Goal: Task Accomplishment & Management: Manage account settings

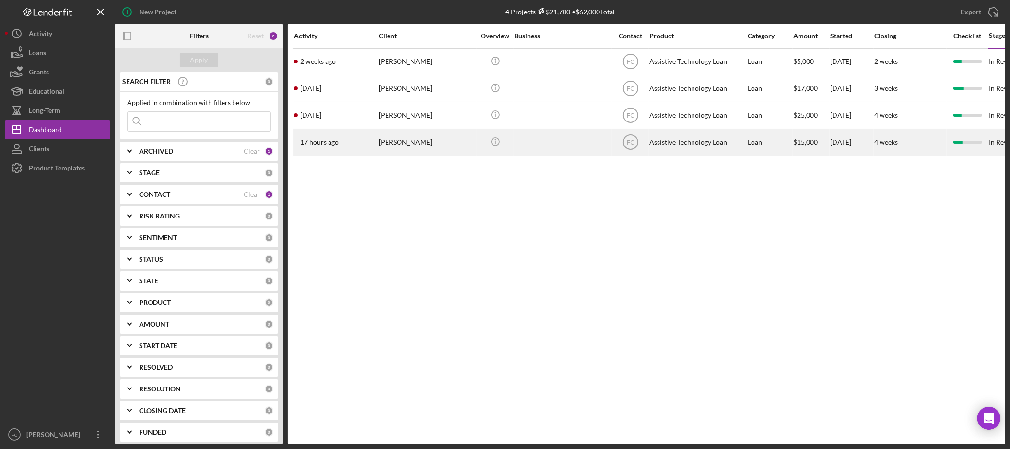
click at [420, 140] on div "Cynthia Smith" at bounding box center [427, 142] width 96 height 25
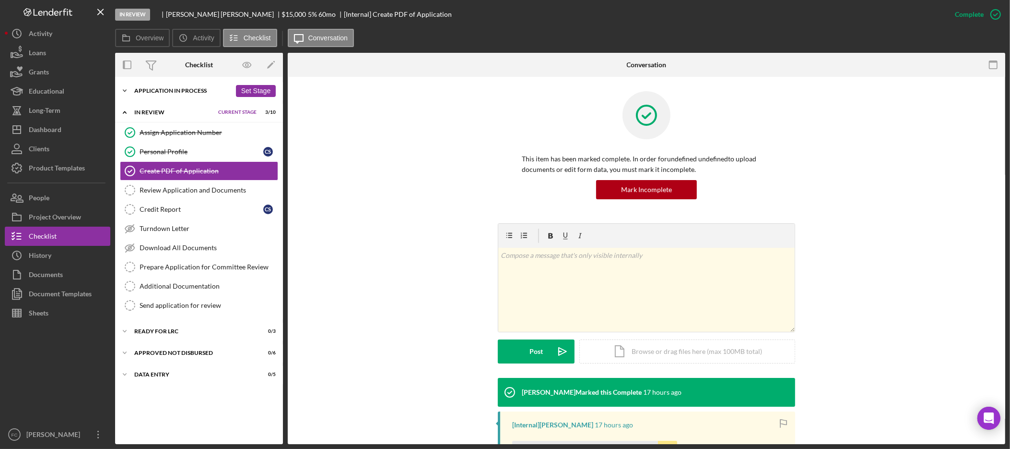
click at [134, 89] on div "Application In Process" at bounding box center [182, 91] width 97 height 6
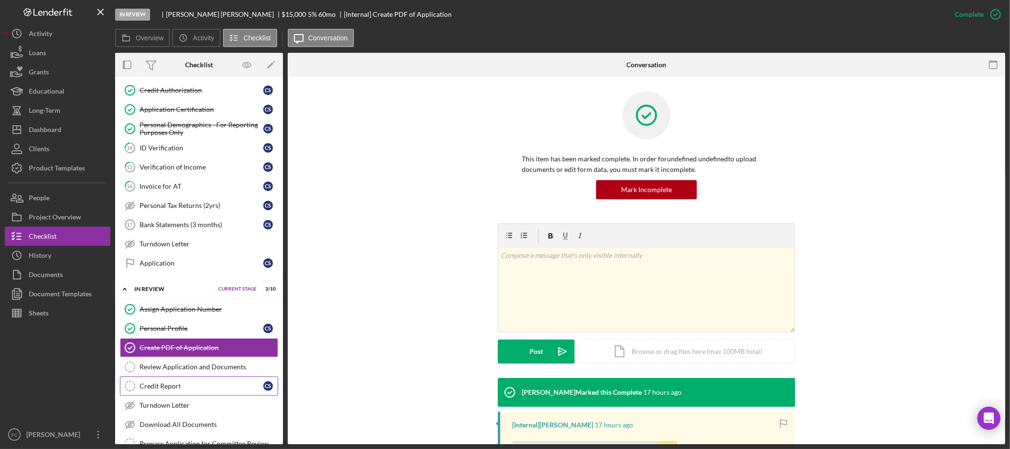
scroll to position [239, 0]
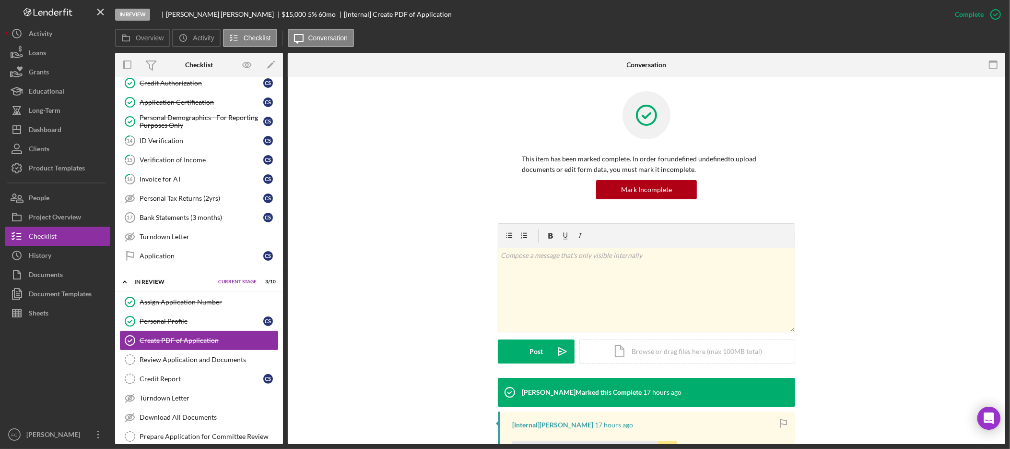
click at [198, 344] on div "Create PDF of Application" at bounding box center [209, 340] width 138 height 8
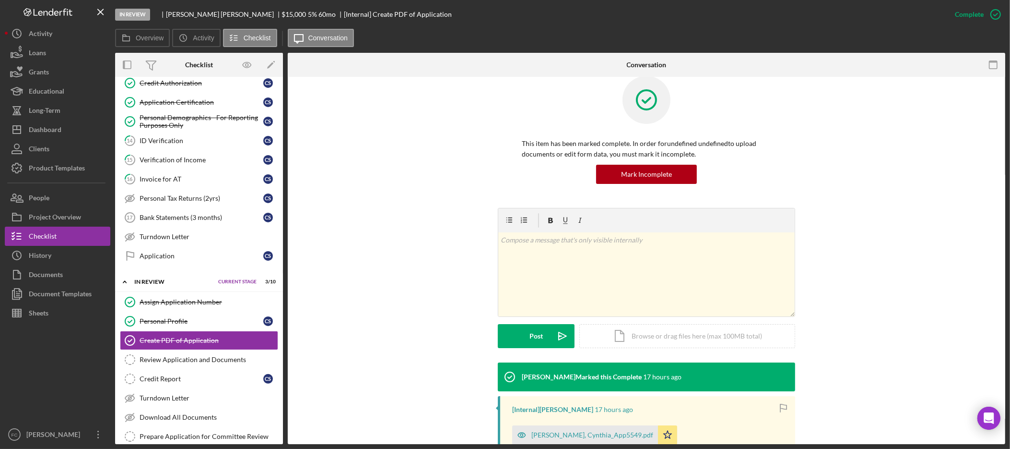
scroll to position [99, 0]
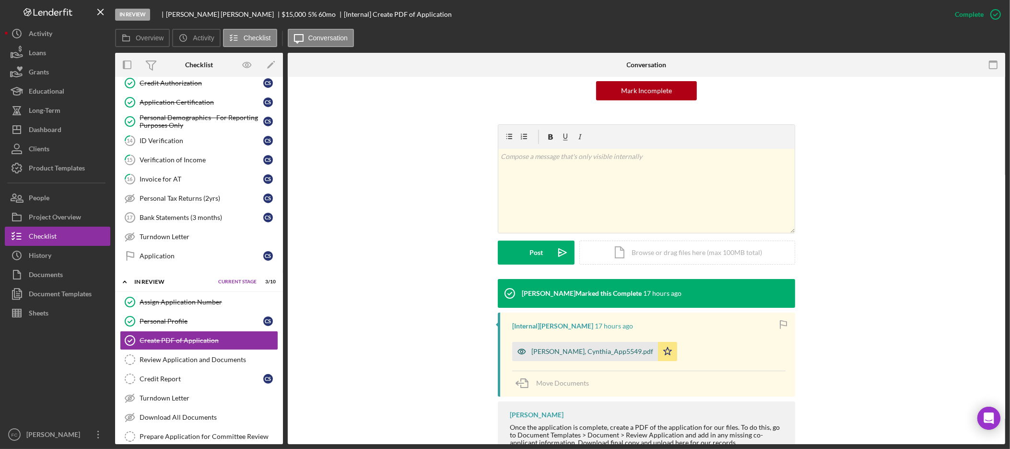
click at [590, 352] on div "Smith, Cynthia_App5549.pdf" at bounding box center [593, 351] width 122 height 8
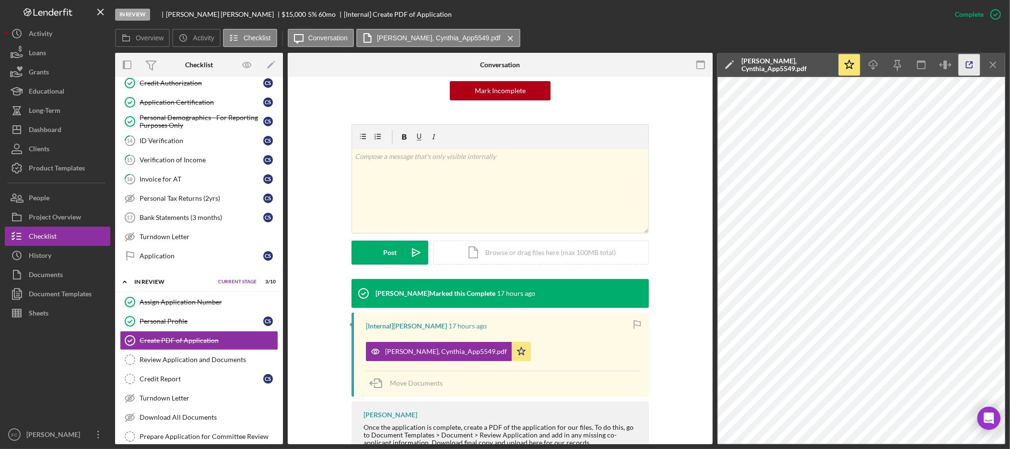
click at [972, 63] on icon "button" at bounding box center [970, 65] width 22 height 22
click at [173, 183] on div "Invoice for AT" at bounding box center [202, 179] width 124 height 8
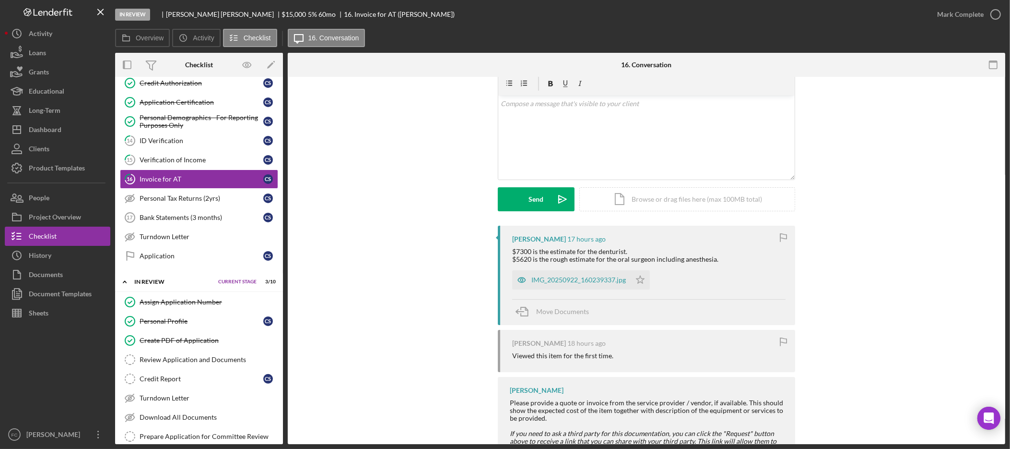
scroll to position [88, 0]
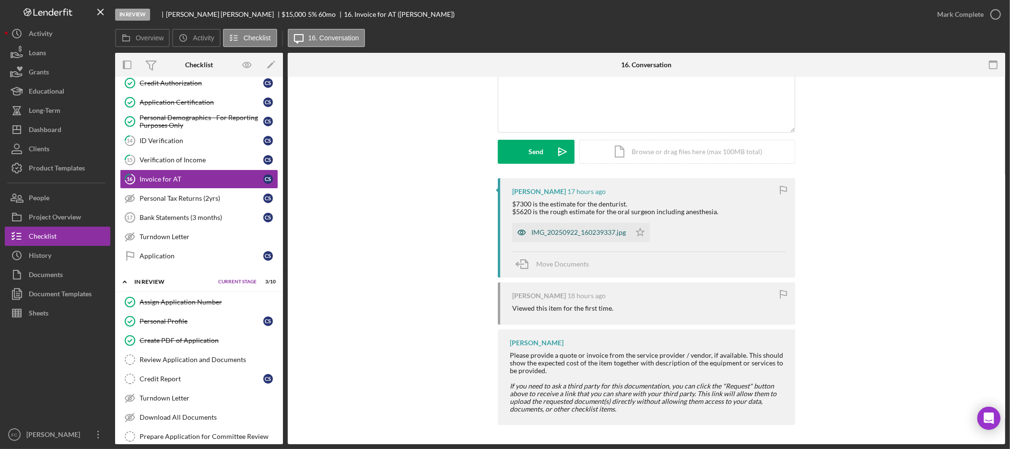
click at [593, 231] on div "IMG_20250922_160239337.jpg" at bounding box center [579, 232] width 95 height 8
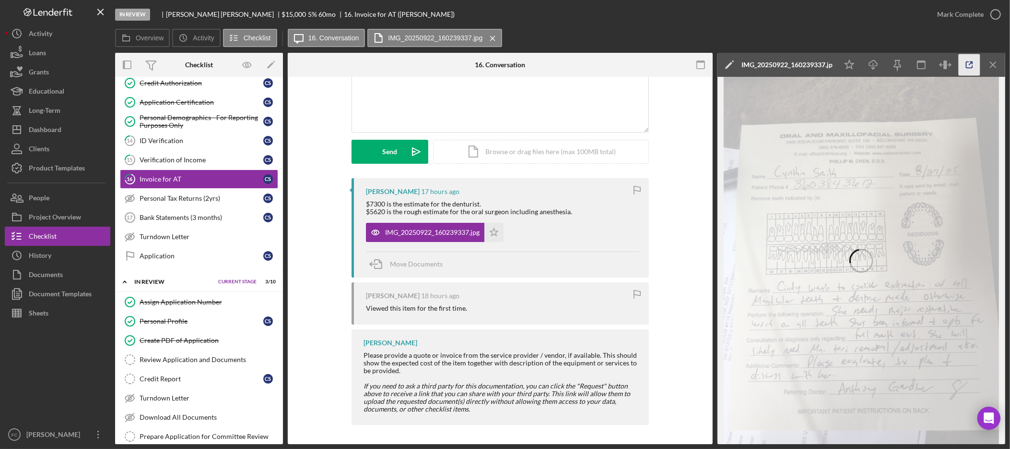
click at [965, 66] on icon "button" at bounding box center [970, 65] width 22 height 22
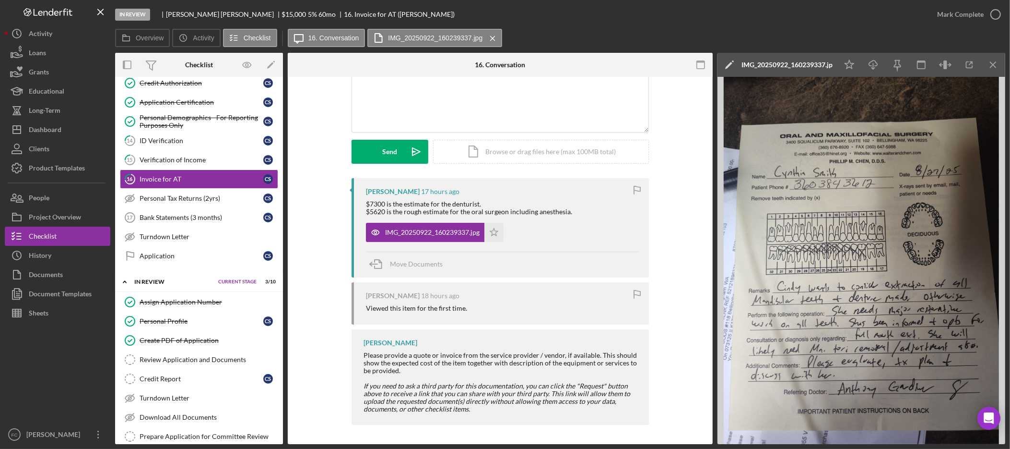
scroll to position [56, 0]
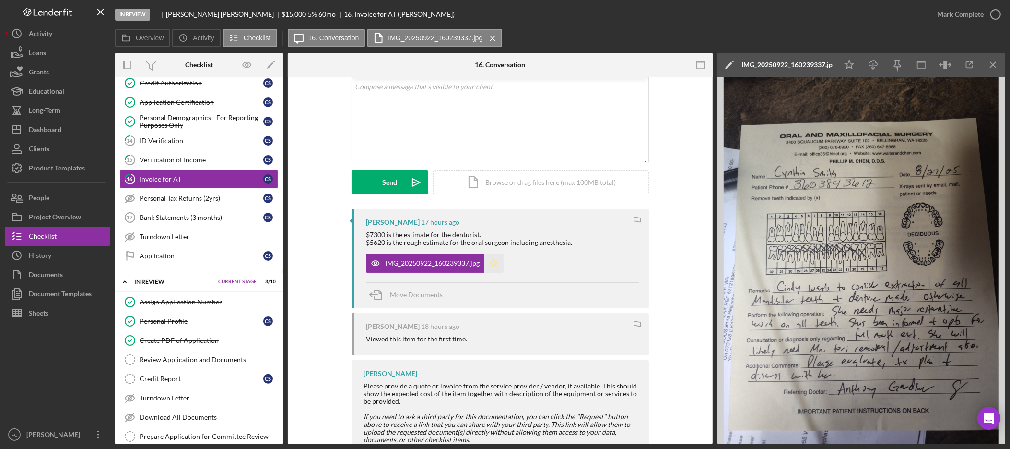
click at [493, 263] on icon "Icon/Star" at bounding box center [494, 262] width 19 height 19
click at [542, 113] on div "v Color teal Color pink Remove color Add row above Add row below Add column bef…" at bounding box center [500, 121] width 296 height 84
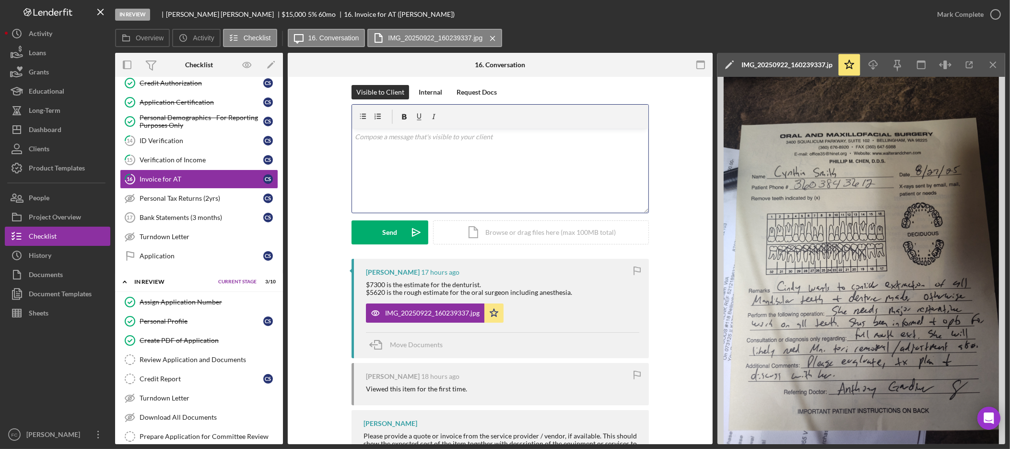
scroll to position [0, 0]
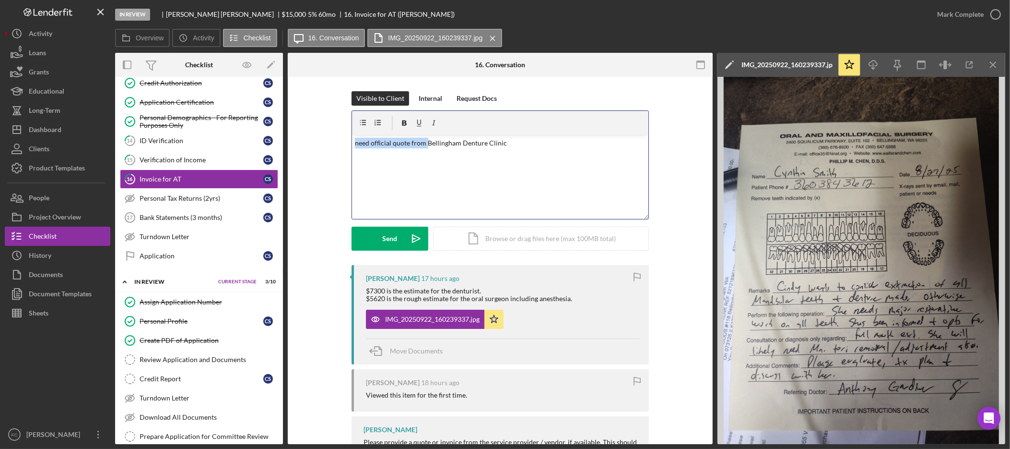
drag, startPoint x: 425, startPoint y: 139, endPoint x: 304, endPoint y: 142, distance: 120.9
click at [304, 142] on div "Visible to Client Internal Request Docs v Color teal Color pink Remove color Ad…" at bounding box center [500, 178] width 396 height 174
click at [524, 144] on p "Pending for Bellingham Denture Clinic" at bounding box center [500, 143] width 291 height 11
drag, startPoint x: 388, startPoint y: 141, endPoint x: 314, endPoint y: 141, distance: 74.4
click at [314, 141] on div "Visible to Client Internal Request Docs v Color teal Color pink Remove color Ad…" at bounding box center [500, 178] width 396 height 174
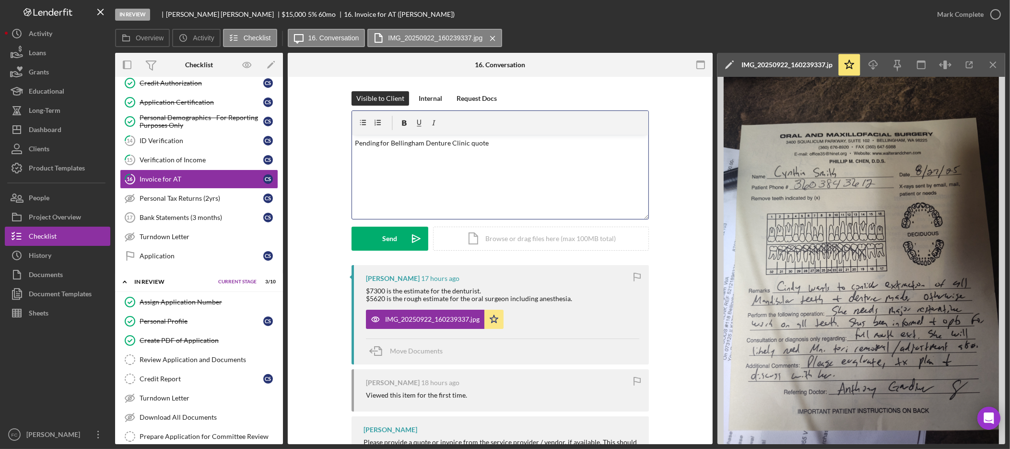
click at [402, 171] on div "v Color teal Color pink Remove color Add row above Add row below Add column bef…" at bounding box center [500, 177] width 296 height 84
click at [423, 97] on div "Internal" at bounding box center [431, 98] width 24 height 14
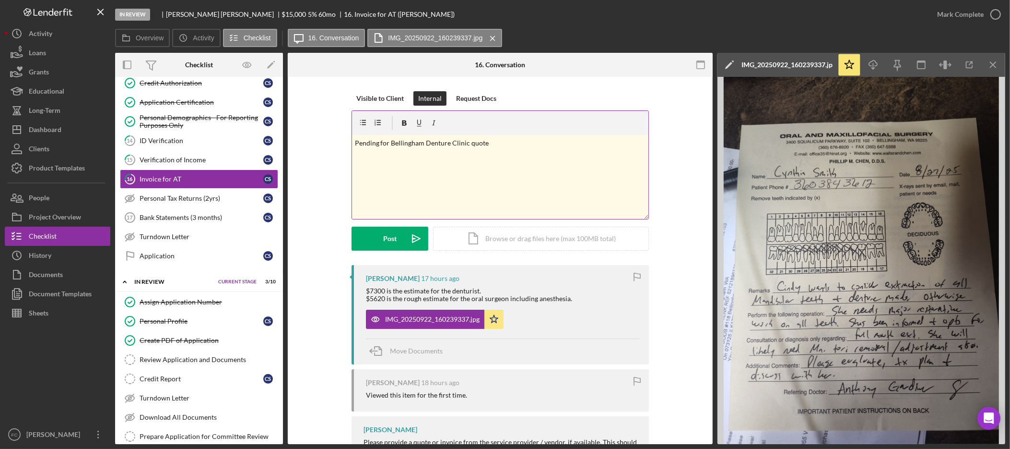
click at [411, 157] on div "v Color teal Color pink Remove color Add row above Add row below Add column bef…" at bounding box center [500, 177] width 296 height 84
click at [508, 143] on p "Pending for Bellingham Denture Clinic quote" at bounding box center [500, 143] width 291 height 11
click at [355, 141] on p "Pending for Bellingham Denture Clinic quote" at bounding box center [500, 143] width 291 height 11
click at [407, 142] on p "Consultation notes only received" at bounding box center [500, 143] width 291 height 11
click at [477, 135] on div "v Color teal Color pink Remove color Add row above Add row below Add column bef…" at bounding box center [500, 177] width 296 height 84
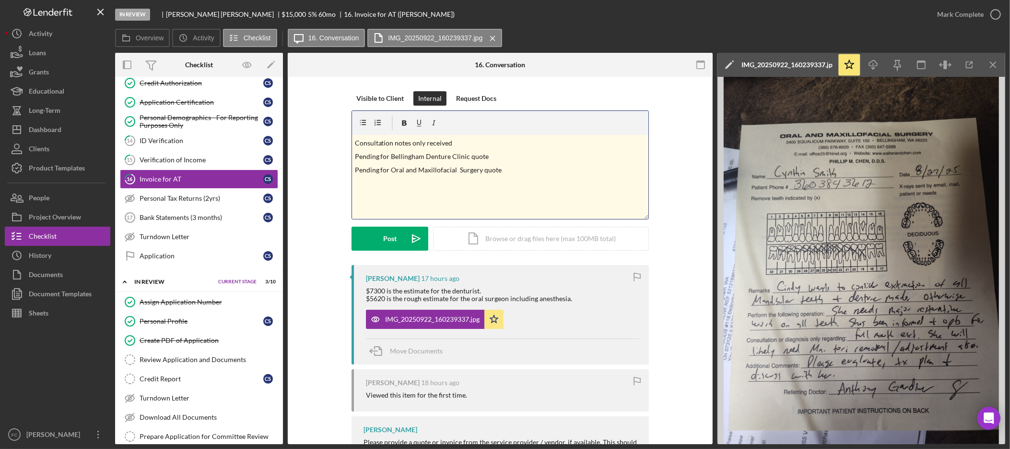
click at [472, 142] on p "Consultation notes only received" at bounding box center [500, 143] width 291 height 11
drag, startPoint x: 511, startPoint y: 172, endPoint x: 354, endPoint y: 159, distance: 158.4
click at [354, 159] on div "v Color teal Color pink Remove color Add row above Add row below Add column bef…" at bounding box center [500, 177] width 296 height 84
copy div "Pending for Bellingham Denture Clinic quote Pending for Oral and Maxillofacial …"
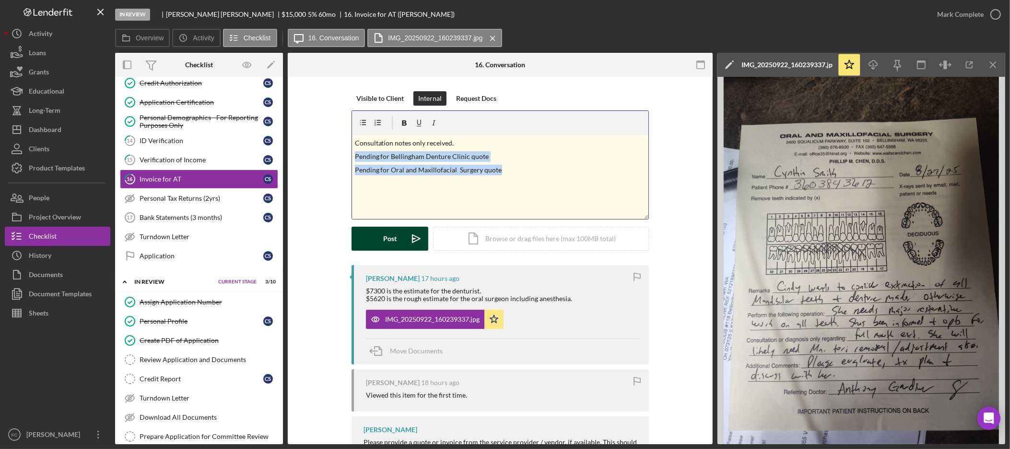
click at [394, 240] on div "Post" at bounding box center [389, 238] width 13 height 24
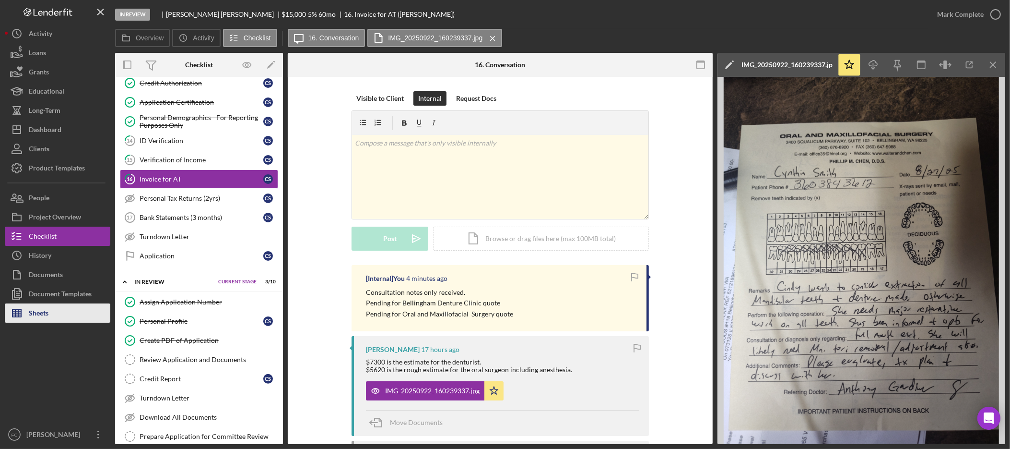
click at [52, 316] on button "Sheets" at bounding box center [58, 312] width 106 height 19
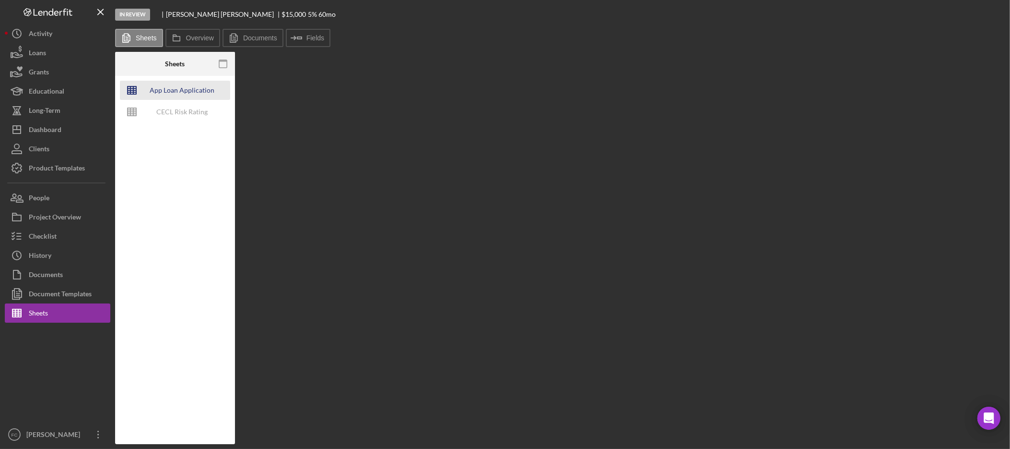
click at [196, 93] on div "App Loan Application Package" at bounding box center [182, 90] width 77 height 19
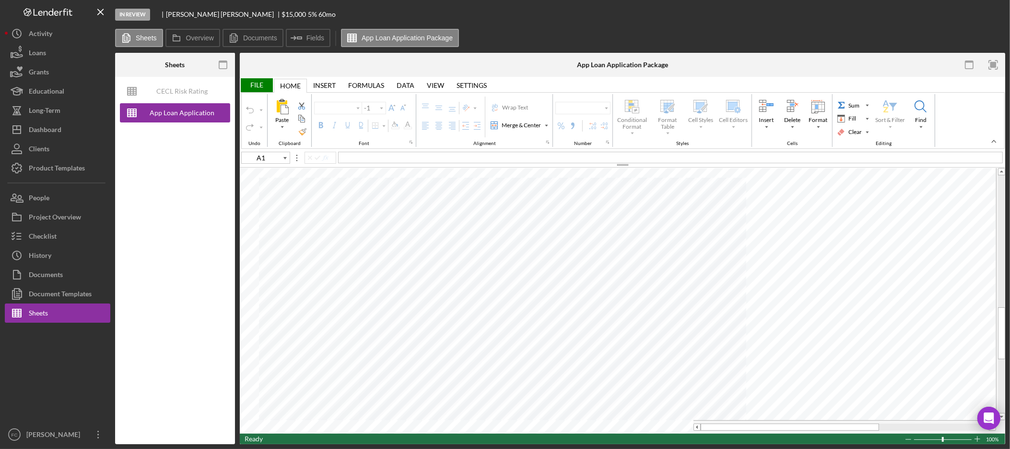
type input "F95"
type input "Arial"
type input "10"
type input "D17"
type input "Calibri"
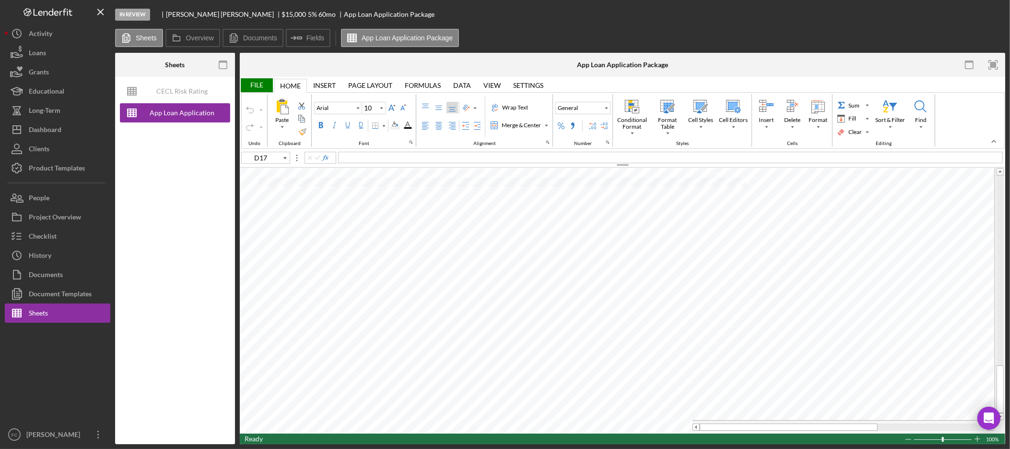
type input "11"
type input "A1"
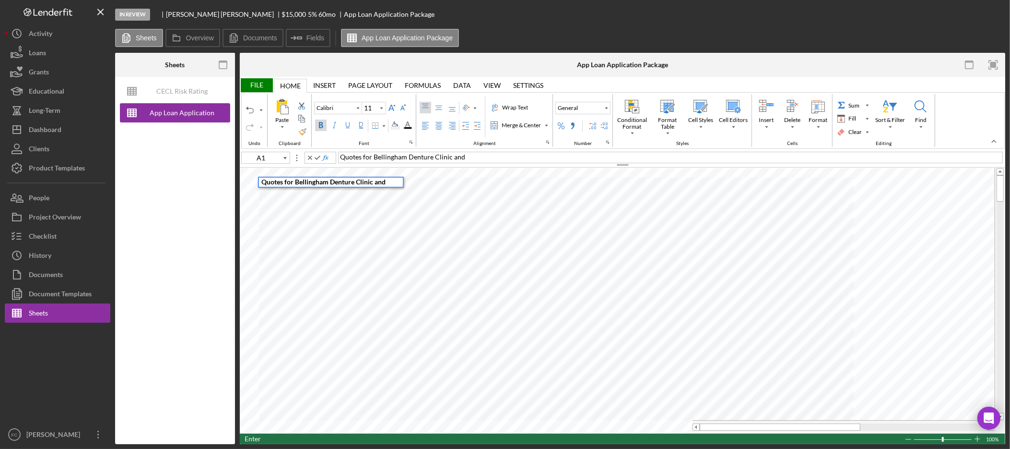
click at [494, 158] on div "Quotes for Bellingham Denture Clinic and" at bounding box center [670, 158] width 665 height 12
paste div
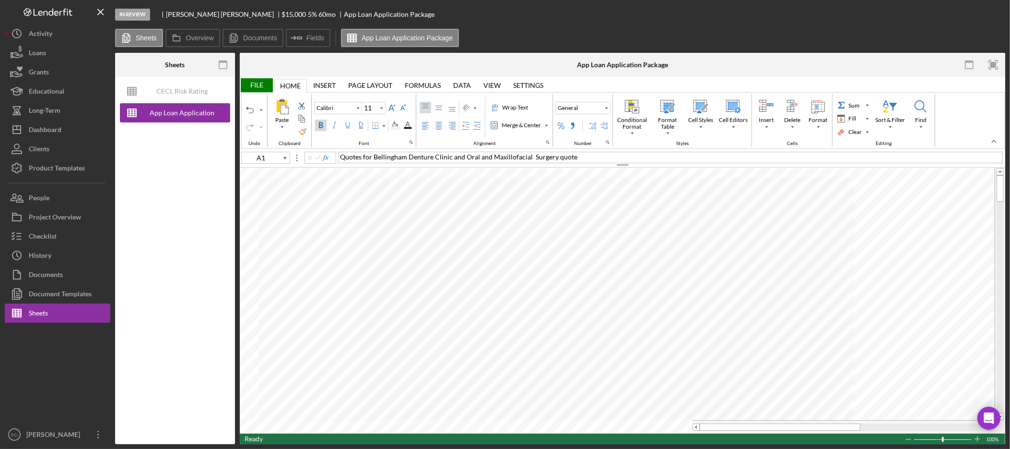
click at [321, 128] on div "Bold" at bounding box center [321, 125] width 8 height 8
type input "A2"
type input "A3"
type input "B11"
type input "Arial"
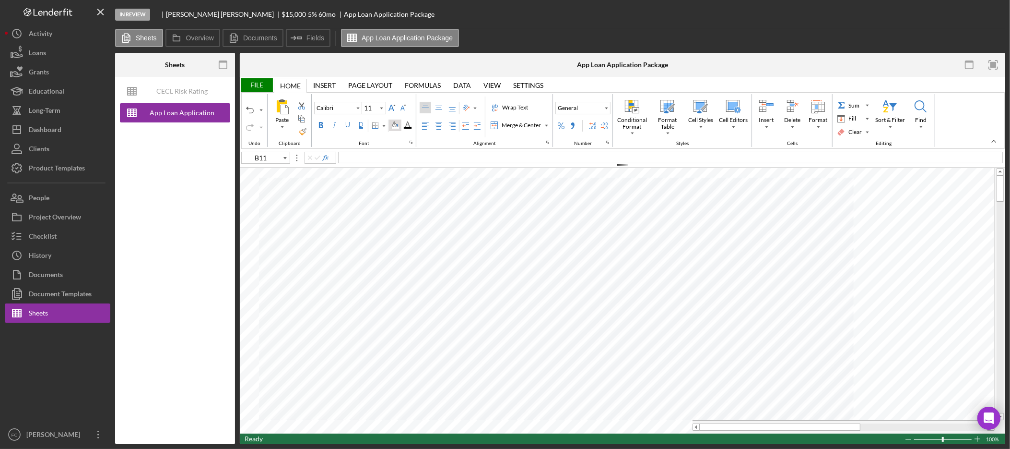
type input "10"
click at [399, 126] on div "Background Color" at bounding box center [395, 125] width 8 height 8
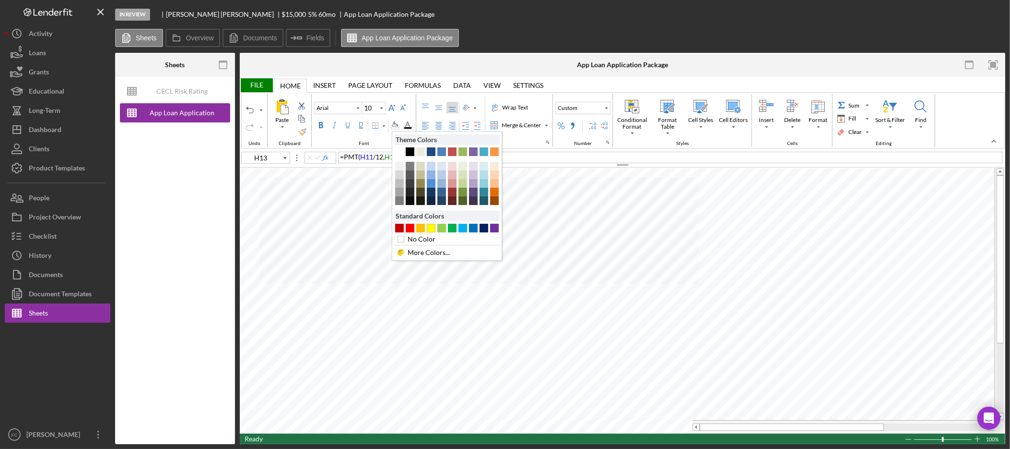
click at [431, 230] on div "#FFFF00" at bounding box center [431, 228] width 9 height 9
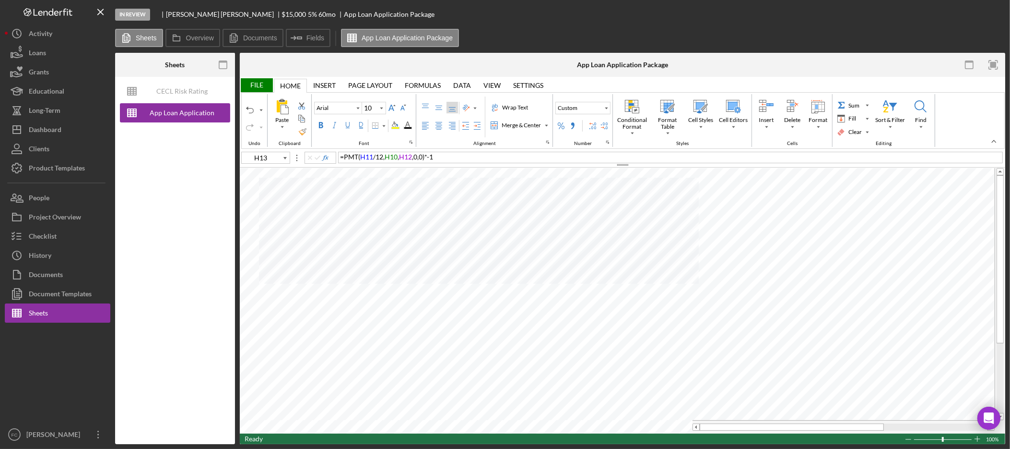
type input "J13"
click at [411, 157] on span "preferred mo payment i$200 mo" at bounding box center [388, 157] width 97 height 8
click at [295, 85] on div "Home" at bounding box center [290, 86] width 21 height 8
type input "F16"
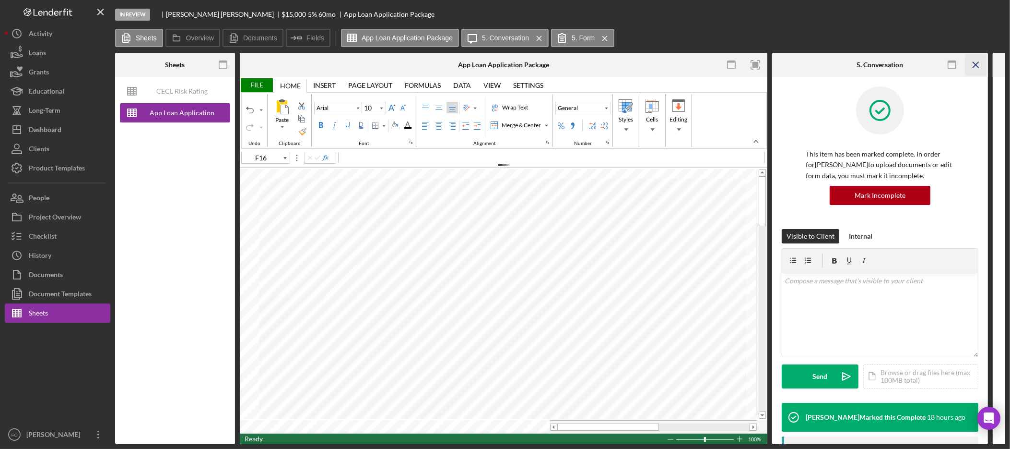
click at [980, 62] on icon "Icon/Menu Close" at bounding box center [977, 65] width 22 height 22
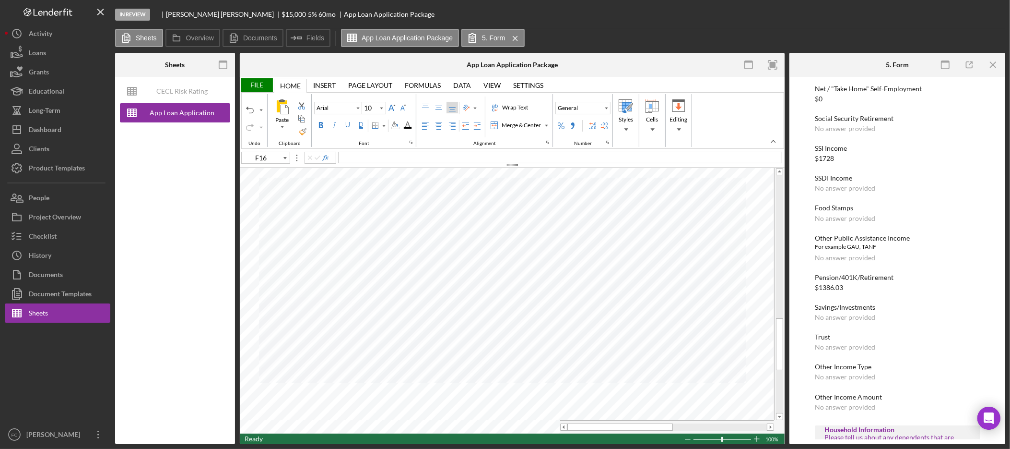
scroll to position [128, 0]
click at [53, 127] on div "Dashboard" at bounding box center [45, 131] width 33 height 22
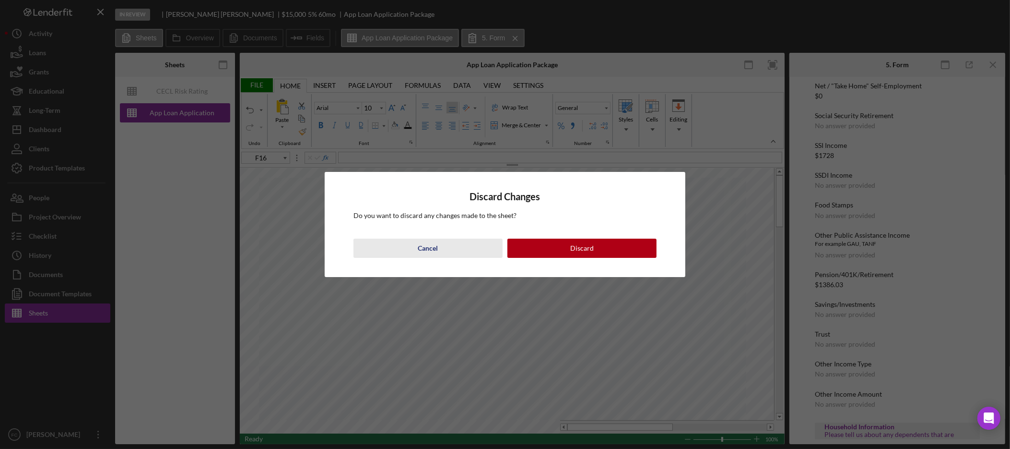
click at [466, 250] on button "Cancel" at bounding box center [428, 247] width 149 height 19
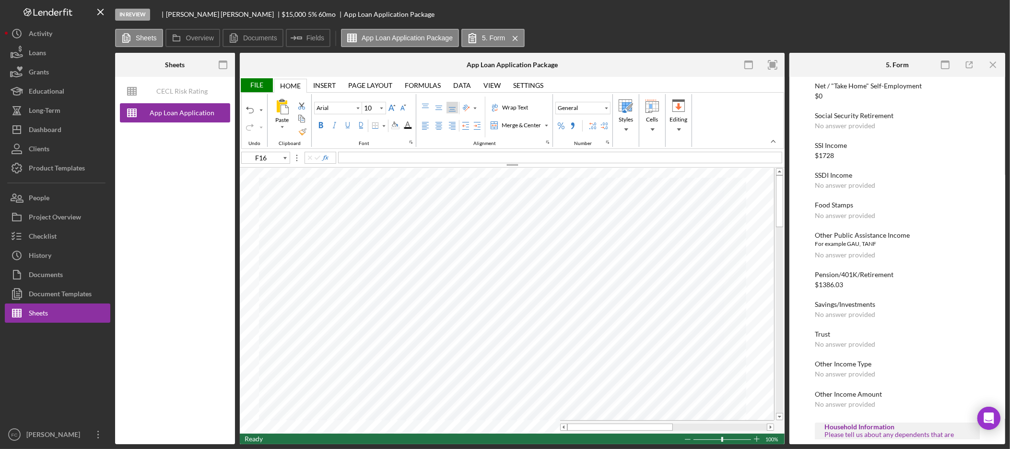
click at [261, 85] on div "File" at bounding box center [256, 85] width 33 height 14
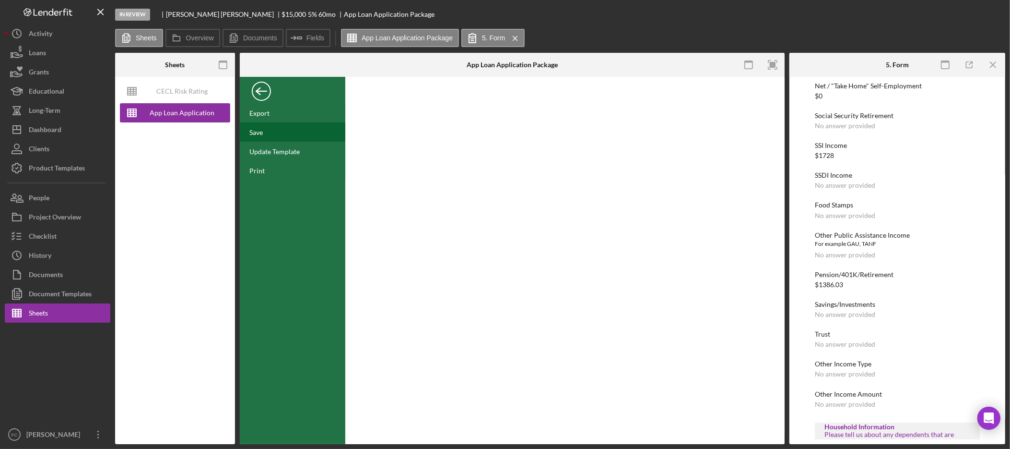
click at [271, 126] on div "Save" at bounding box center [293, 131] width 106 height 19
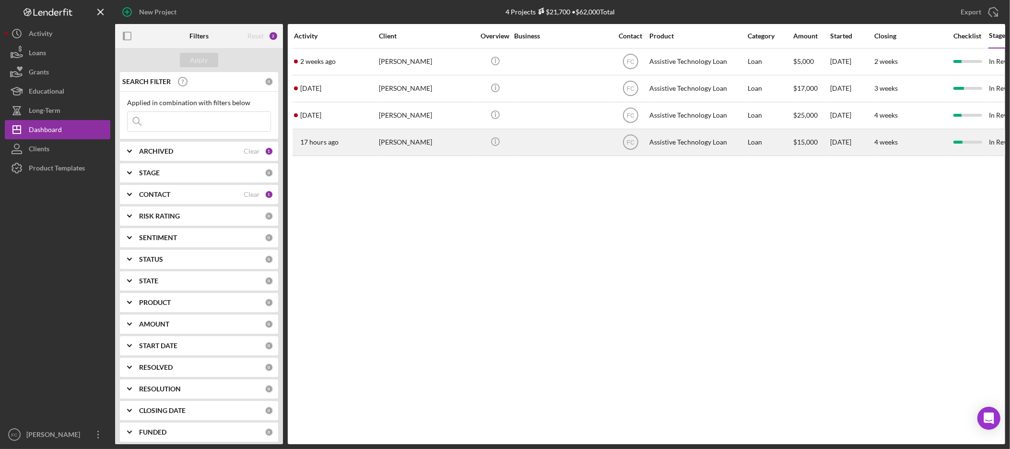
click at [399, 144] on div "Cynthia Smith" at bounding box center [427, 142] width 96 height 25
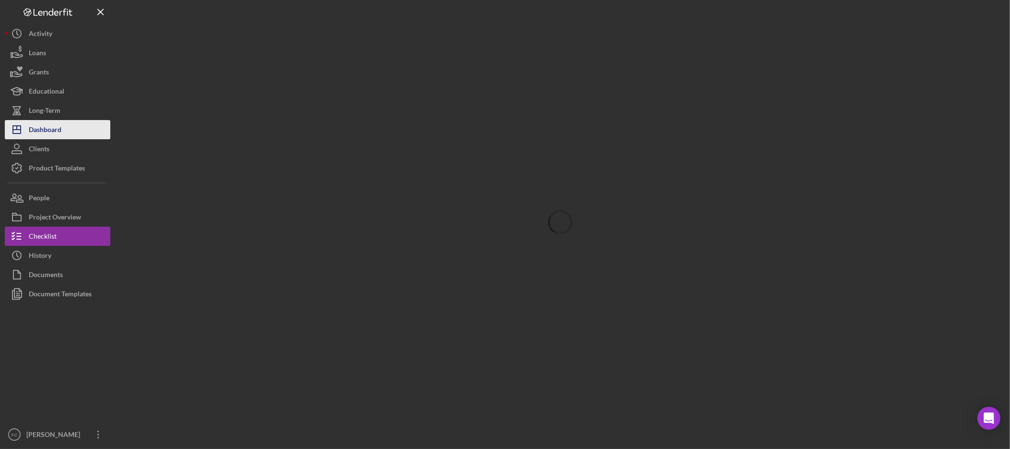
click at [45, 122] on div "Dashboard" at bounding box center [45, 131] width 33 height 22
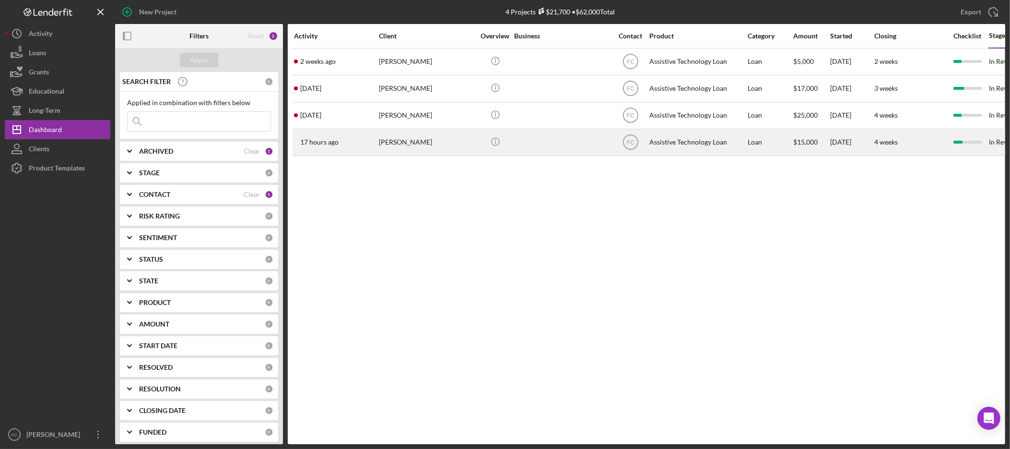
click at [415, 142] on div "[PERSON_NAME]" at bounding box center [427, 142] width 96 height 25
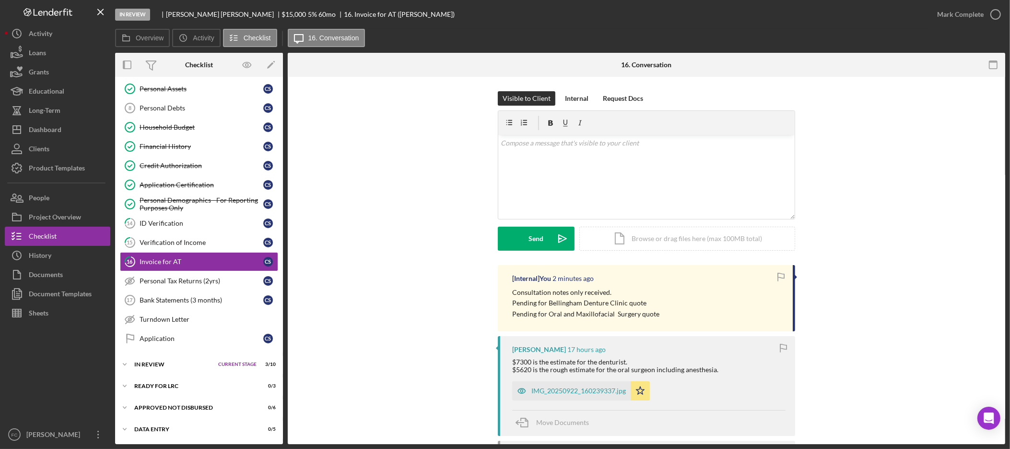
scroll to position [161, 0]
drag, startPoint x: 174, startPoint y: 358, endPoint x: 184, endPoint y: 359, distance: 9.6
click at [175, 359] on div "Icon/Expander In Review Current Stage 3 / 10 Set Stage" at bounding box center [199, 364] width 168 height 19
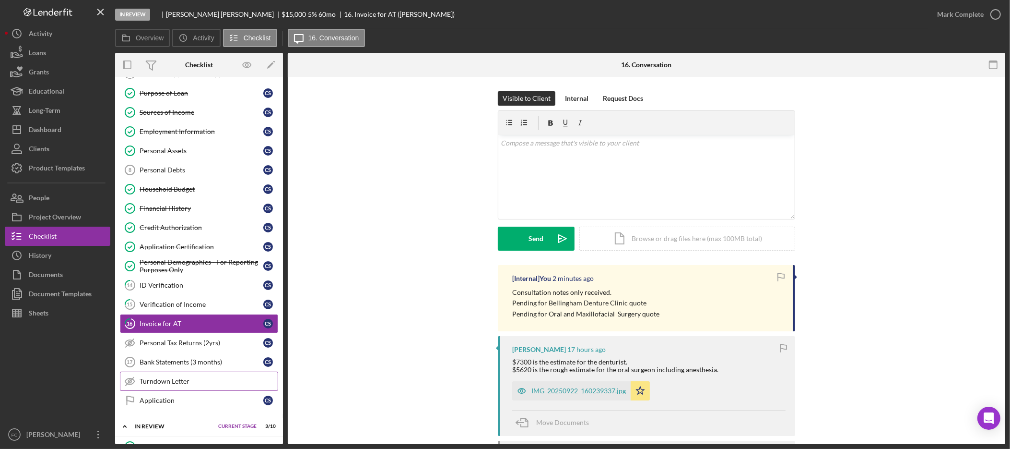
scroll to position [0, 0]
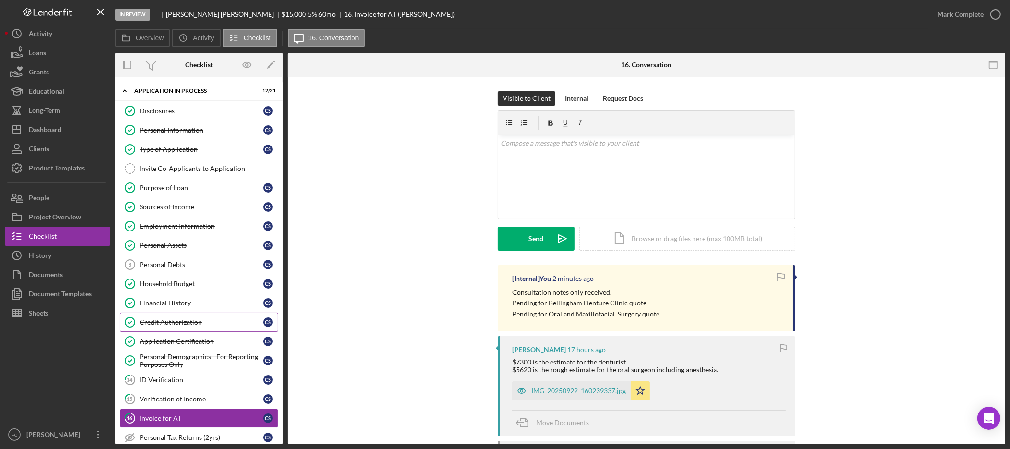
click at [191, 325] on div "Credit Authorization" at bounding box center [202, 322] width 124 height 8
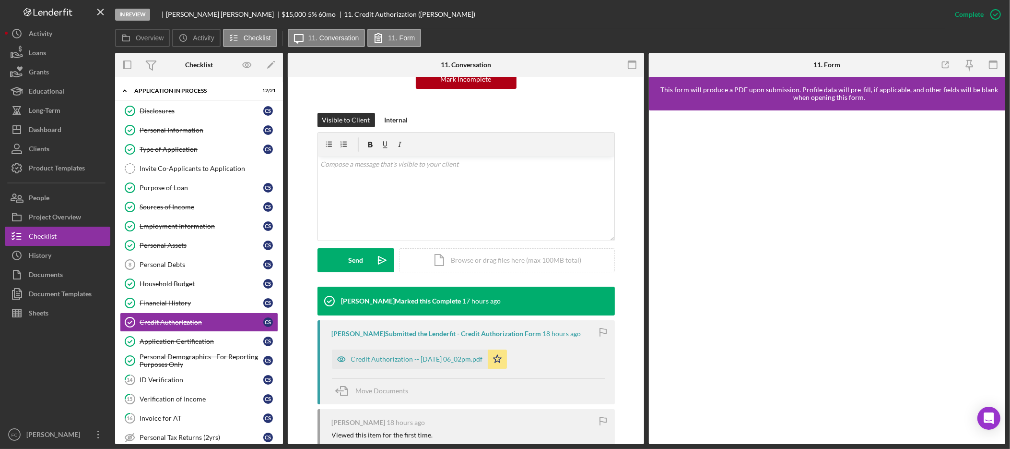
scroll to position [133, 0]
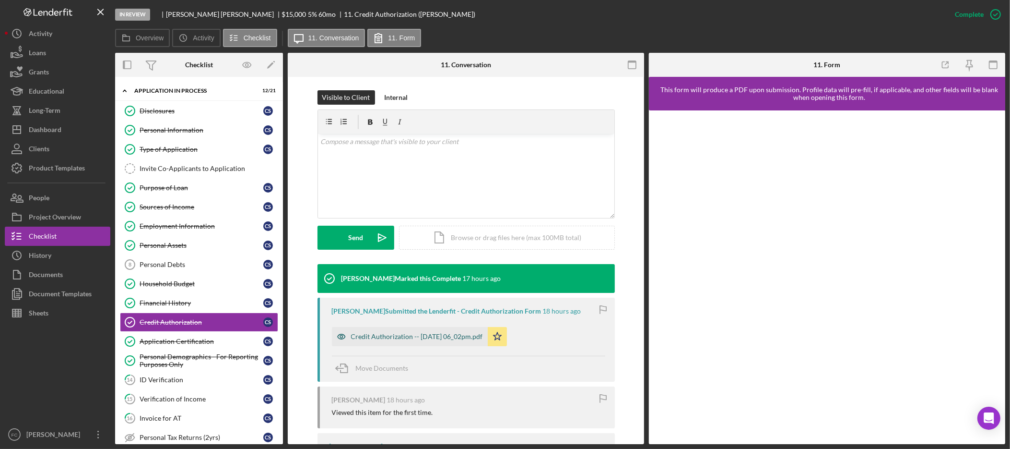
click at [432, 331] on div "Credit Authorization -- [DATE] 06_02pm.pdf" at bounding box center [410, 336] width 156 height 19
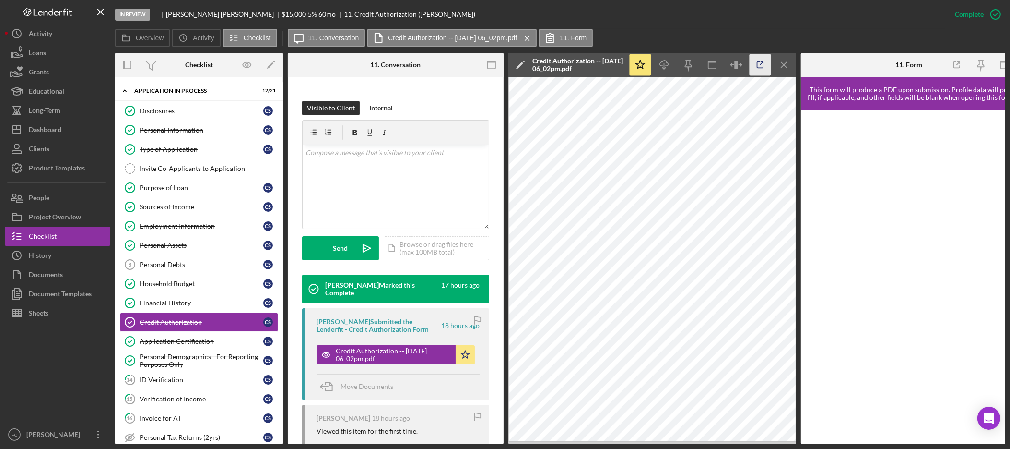
click at [766, 61] on icon "button" at bounding box center [761, 65] width 22 height 22
click at [192, 418] on div "Invoice for AT" at bounding box center [202, 418] width 124 height 8
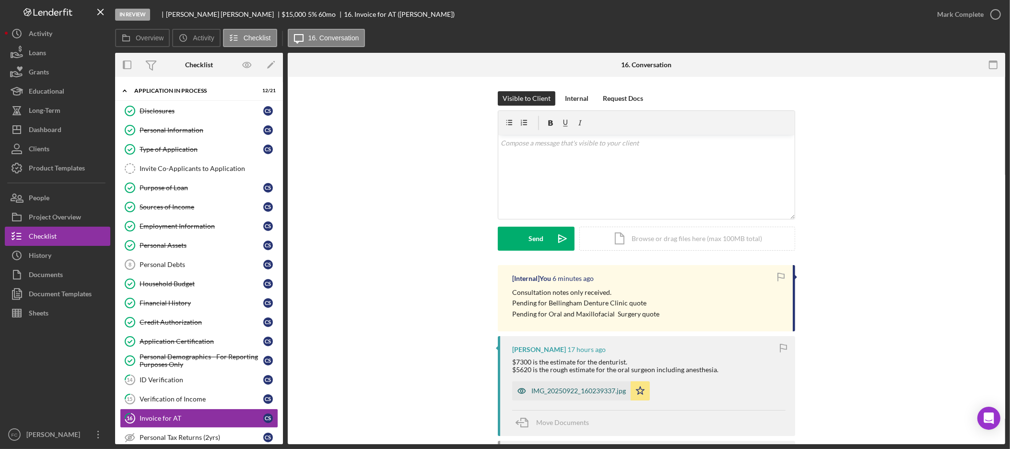
click at [587, 391] on div "IMG_20250922_160239337.jpg" at bounding box center [579, 391] width 95 height 8
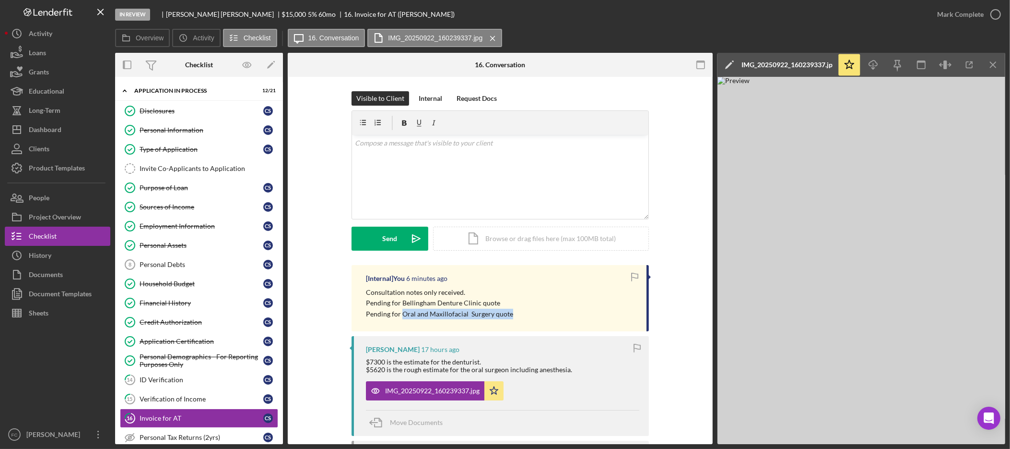
drag, startPoint x: 513, startPoint y: 313, endPoint x: 401, endPoint y: 319, distance: 112.4
click at [401, 319] on div "Consultation notes only received. Pending for Bellingham Denture Clinic quote P…" at bounding box center [501, 303] width 271 height 32
copy p "Oral and Maxillofacial Surgery quote"
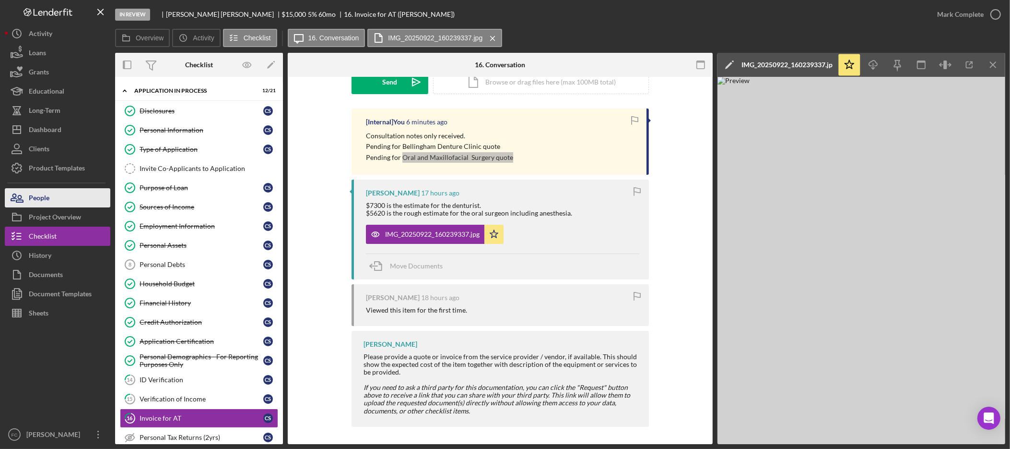
scroll to position [159, 0]
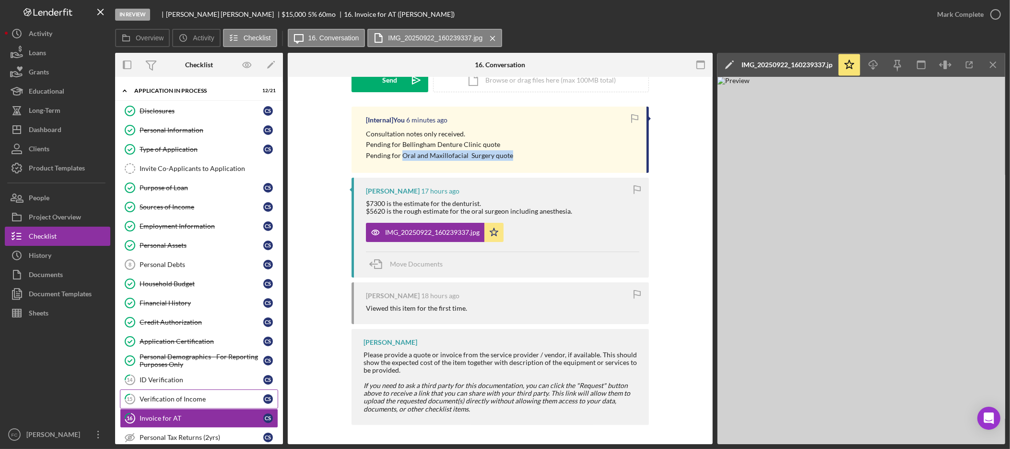
click at [186, 401] on div "Verification of Income" at bounding box center [202, 399] width 124 height 8
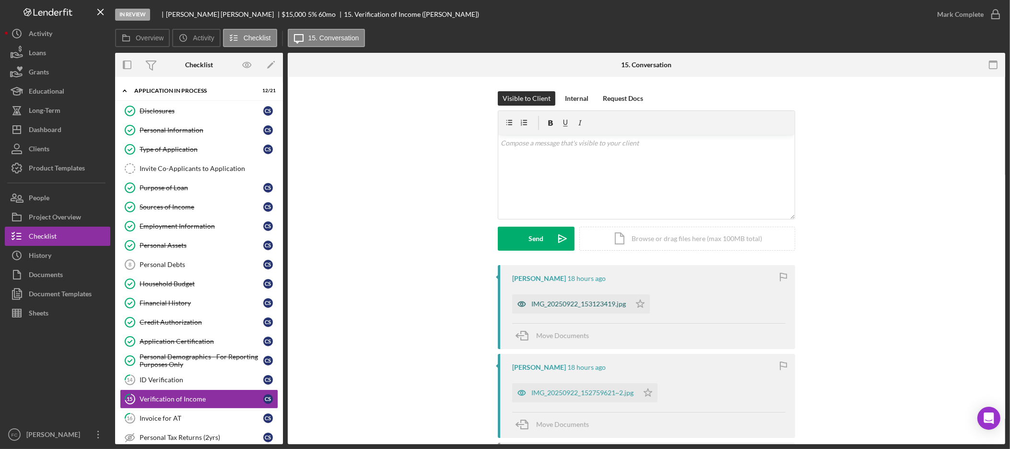
click at [594, 305] on div "IMG_20250922_153123419.jpg" at bounding box center [579, 304] width 95 height 8
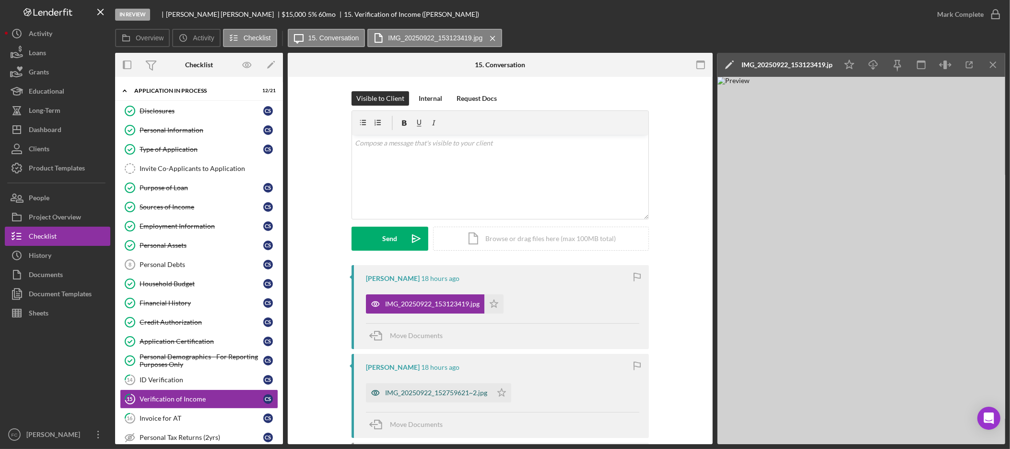
click at [430, 396] on div "IMG_20250922_152759621~2.jpg" at bounding box center [436, 393] width 102 height 8
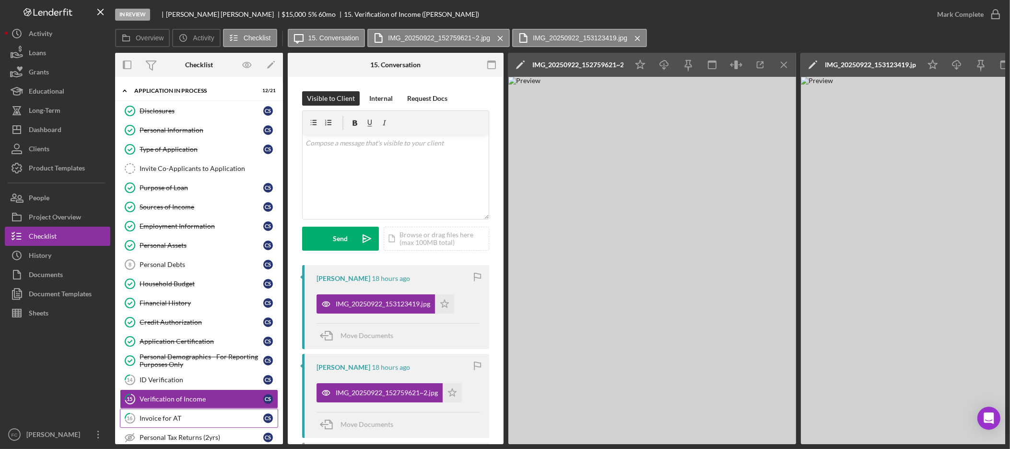
click at [185, 419] on div "Invoice for AT" at bounding box center [202, 418] width 124 height 8
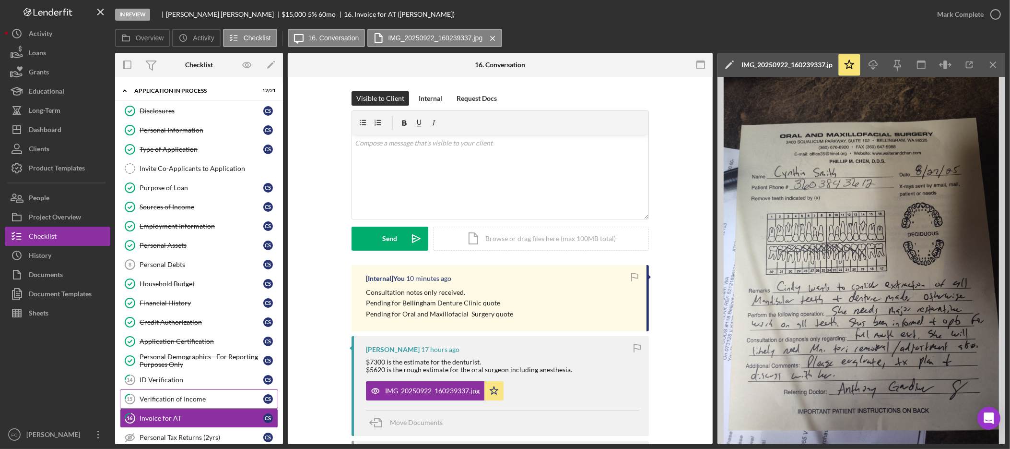
scroll to position [128, 0]
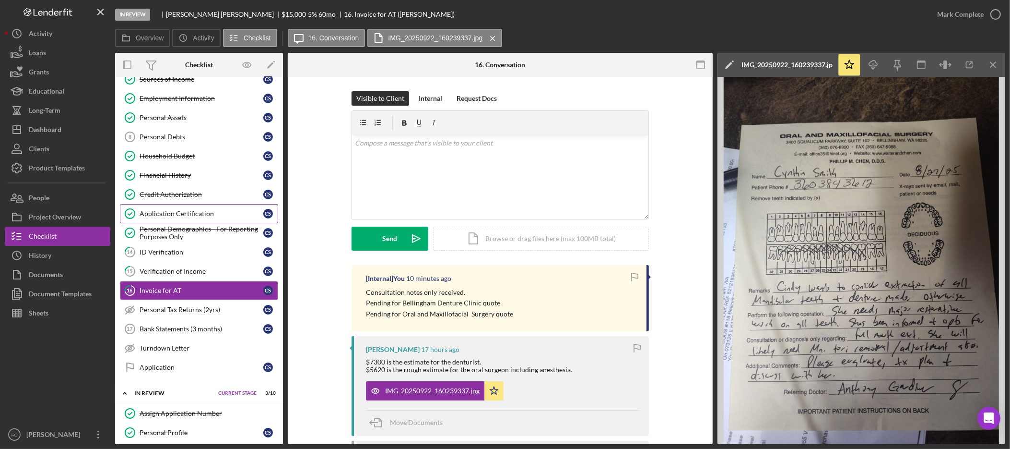
click at [196, 221] on link "Application Certification Application Certification C S" at bounding box center [199, 213] width 158 height 19
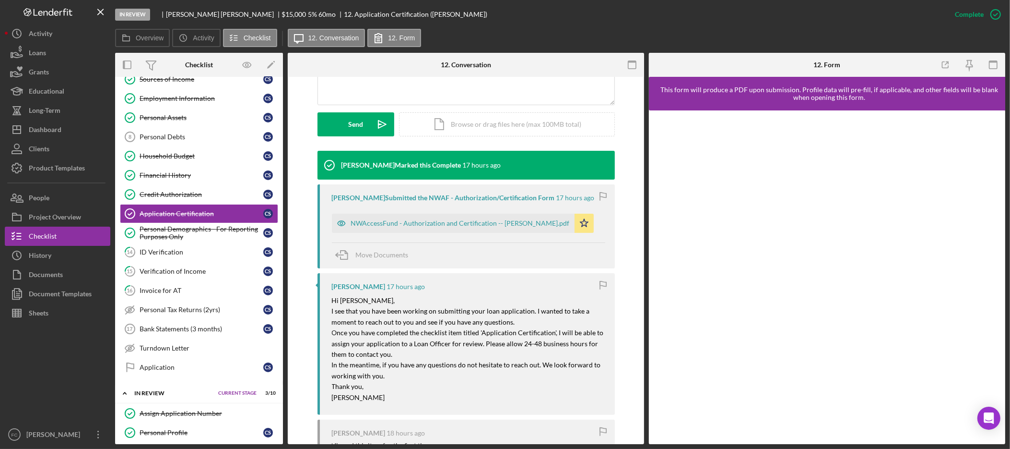
scroll to position [346, 0]
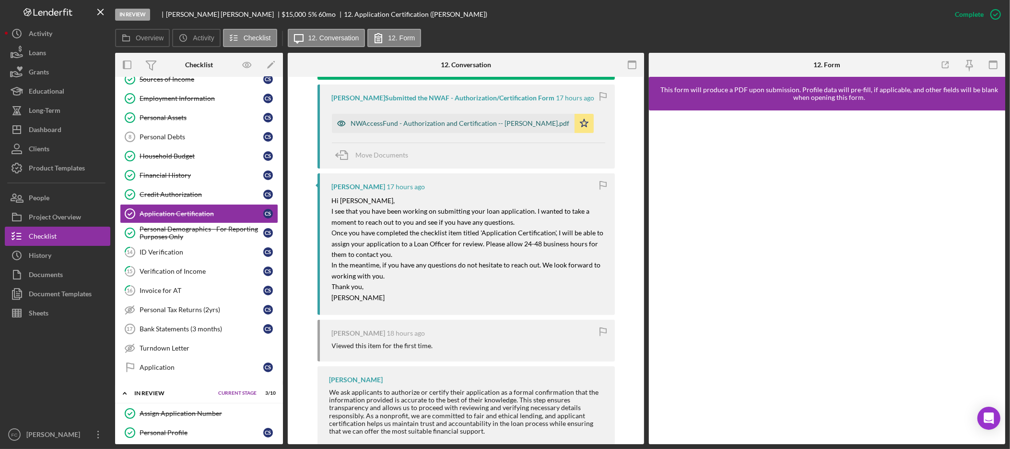
click at [430, 120] on div "NWAccessFund - Authorization and Certification -- Cynthia Smith.pdf" at bounding box center [460, 123] width 219 height 8
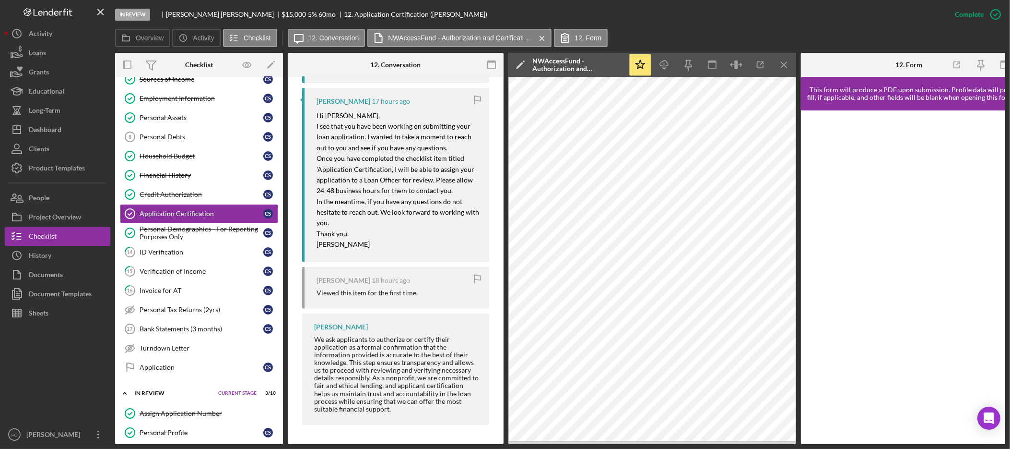
scroll to position [452, 0]
click at [181, 198] on div "Credit Authorization" at bounding box center [202, 194] width 124 height 8
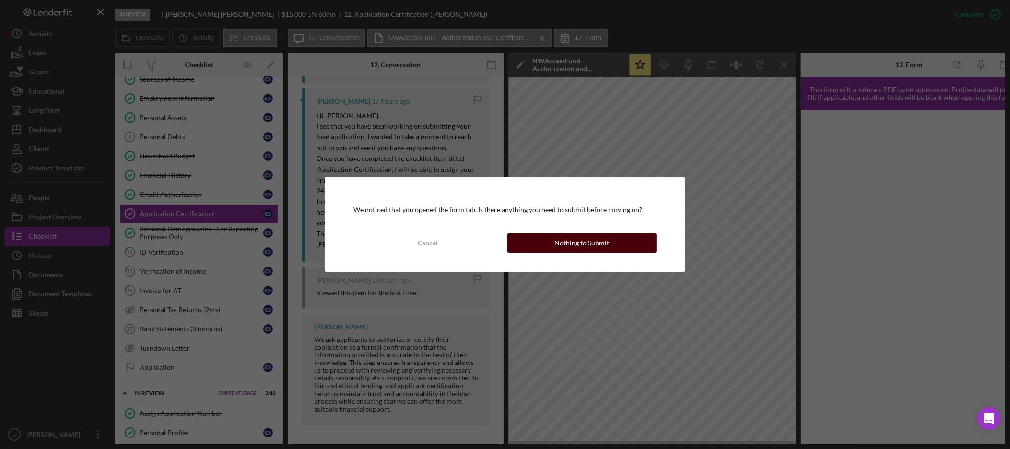
click at [605, 240] on div "Nothing to Submit" at bounding box center [582, 242] width 55 height 19
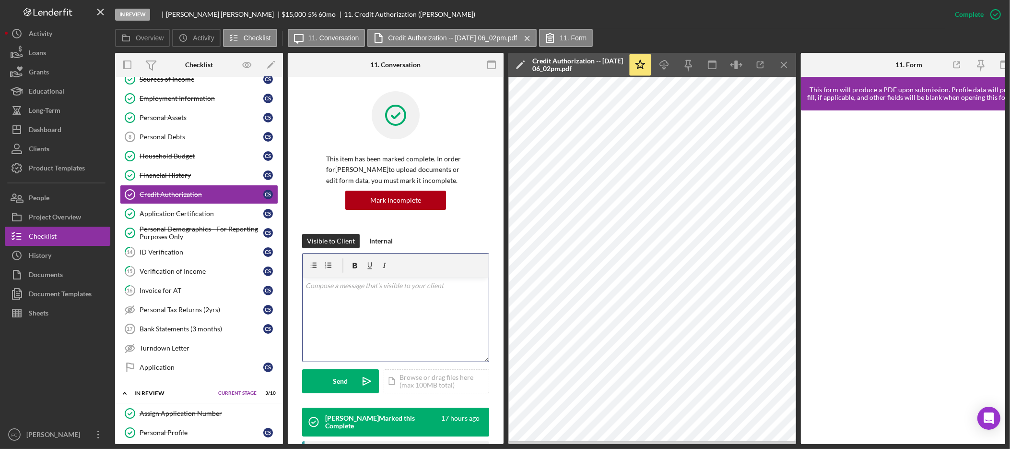
click at [412, 321] on div "v Color teal Color pink Remove color Add row above Add row below Add column bef…" at bounding box center [396, 319] width 186 height 84
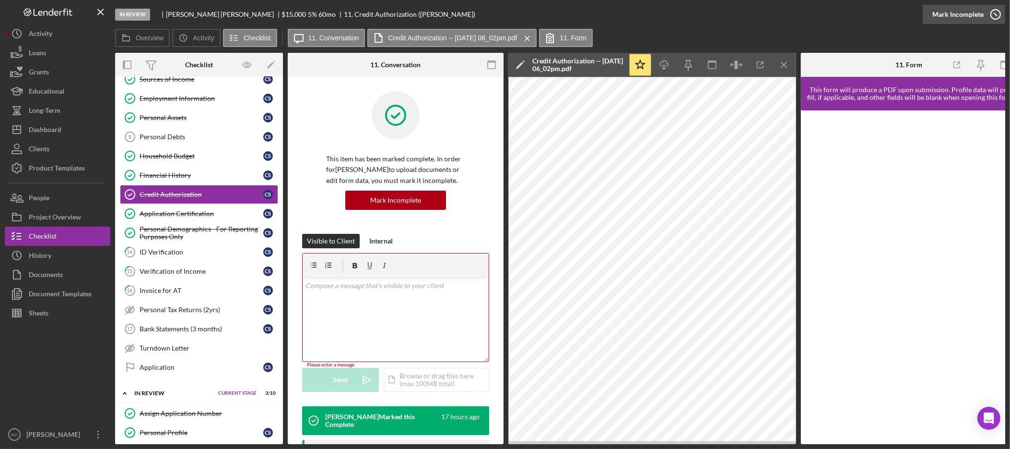
click at [977, 16] on div "Mark Incomplete" at bounding box center [958, 14] width 51 height 19
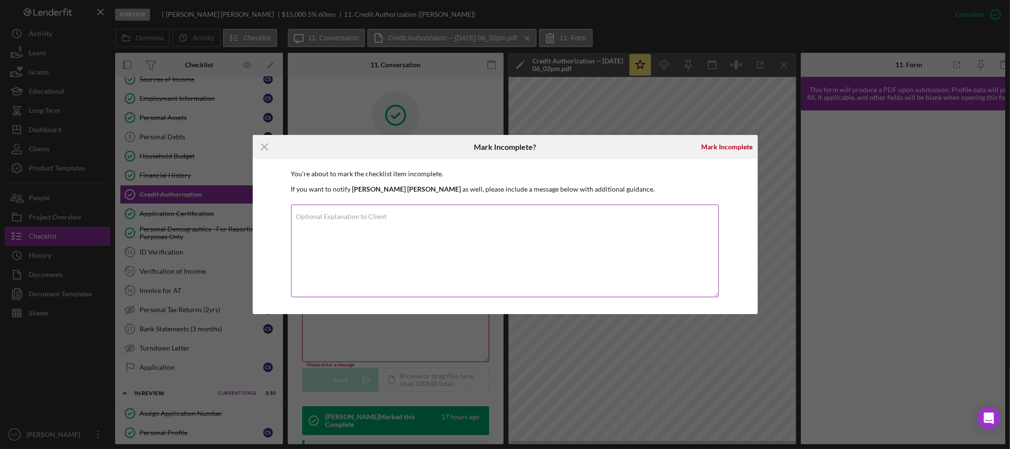
click at [481, 228] on textarea "Optional Explanation to Client" at bounding box center [505, 250] width 428 height 93
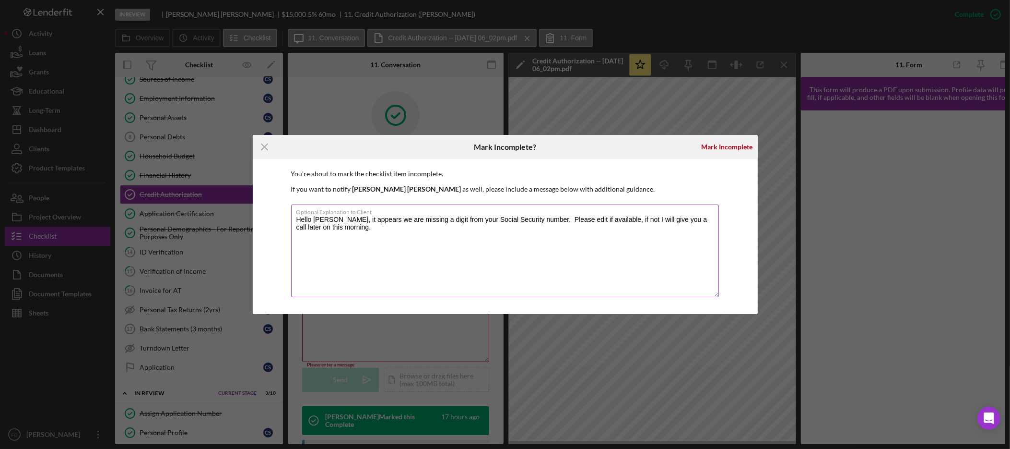
click at [376, 232] on textarea "Hello Cynthia, it appears we are missing a digit from your Social Security numb…" at bounding box center [505, 250] width 428 height 93
drag, startPoint x: 315, startPoint y: 217, endPoint x: 283, endPoint y: 217, distance: 32.1
click at [283, 217] on div "You're about to mark the checklist item incomplete. If you want to notify Cynth…" at bounding box center [505, 236] width 505 height 155
type textarea "Good Morning Cynthia, it appears we are missing a digit from your Social Securi…"
click at [717, 147] on div "Mark Incomplete" at bounding box center [727, 146] width 51 height 19
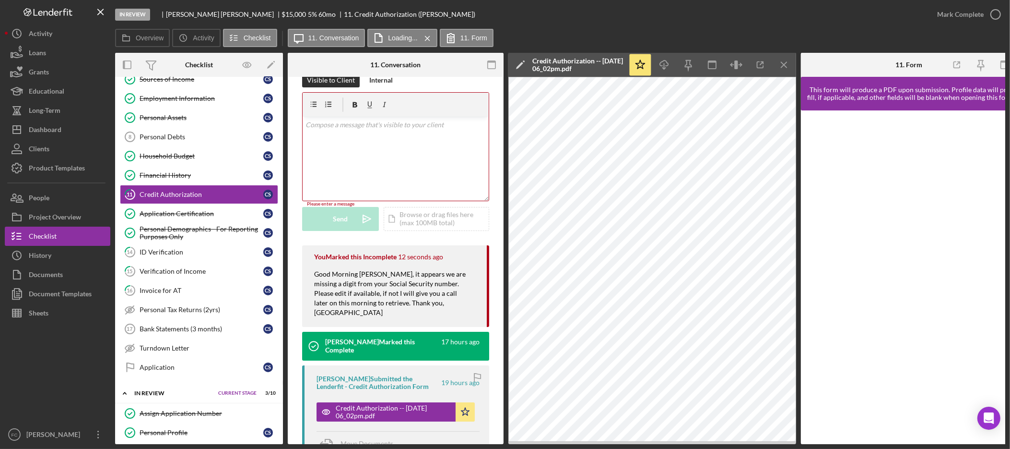
scroll to position [22, 0]
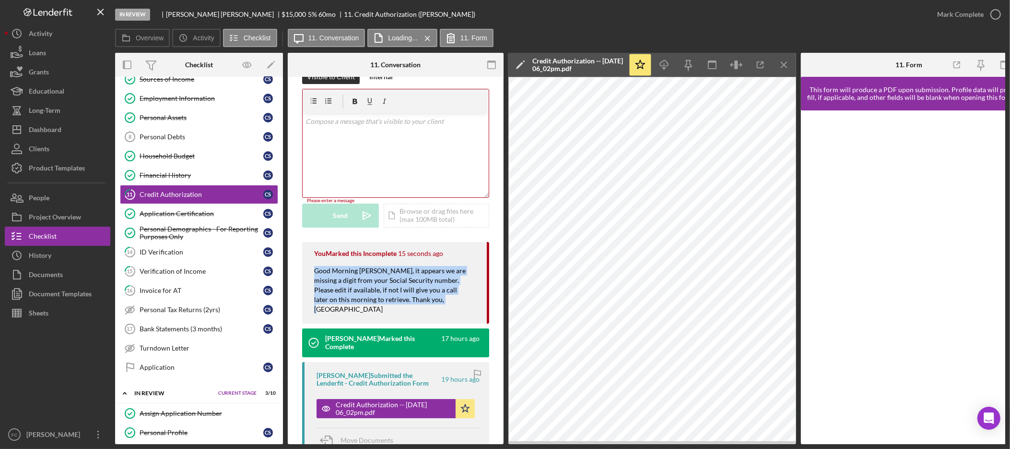
drag, startPoint x: 431, startPoint y: 301, endPoint x: 313, endPoint y: 272, distance: 121.9
click at [313, 272] on div "You Marked this Incomplete 15 seconds ago Good Morning Cynthia, it appears we a…" at bounding box center [395, 283] width 187 height 82
copy div "Good Morning Cynthia, it appears we are missing a digit from your Social Securi…"
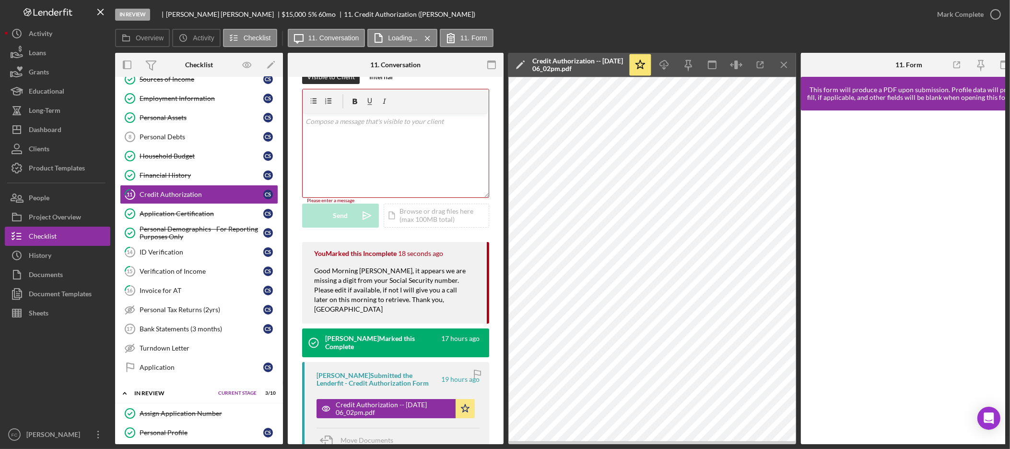
click at [367, 147] on div "v Color teal Color pink Remove color Add row above Add row below Add column bef…" at bounding box center [396, 155] width 186 height 84
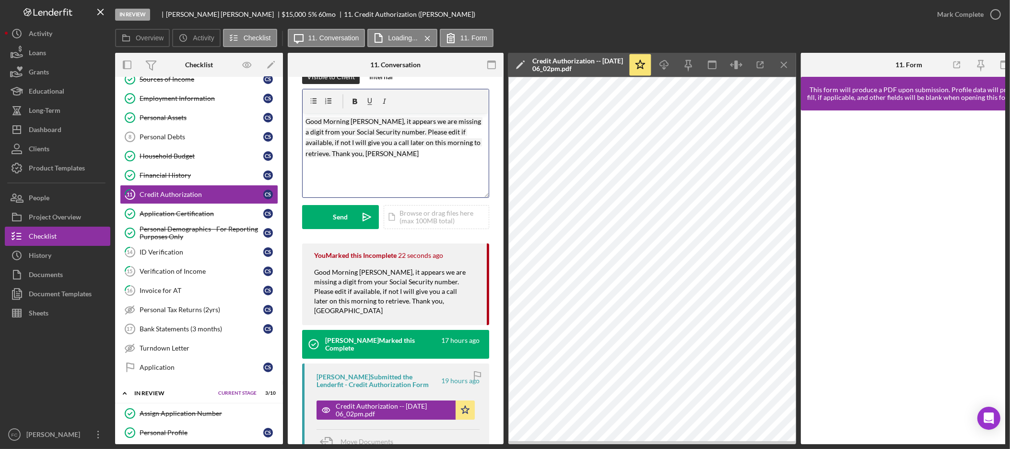
click at [336, 154] on mark "Good Morning Cynthia, it appears we are missing a digit from your Social Securi…" at bounding box center [394, 137] width 177 height 40
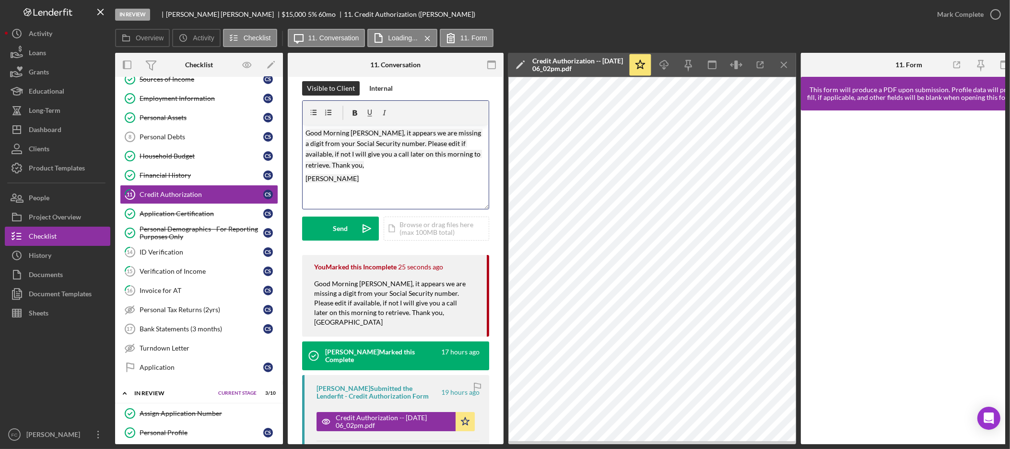
scroll to position [4, 0]
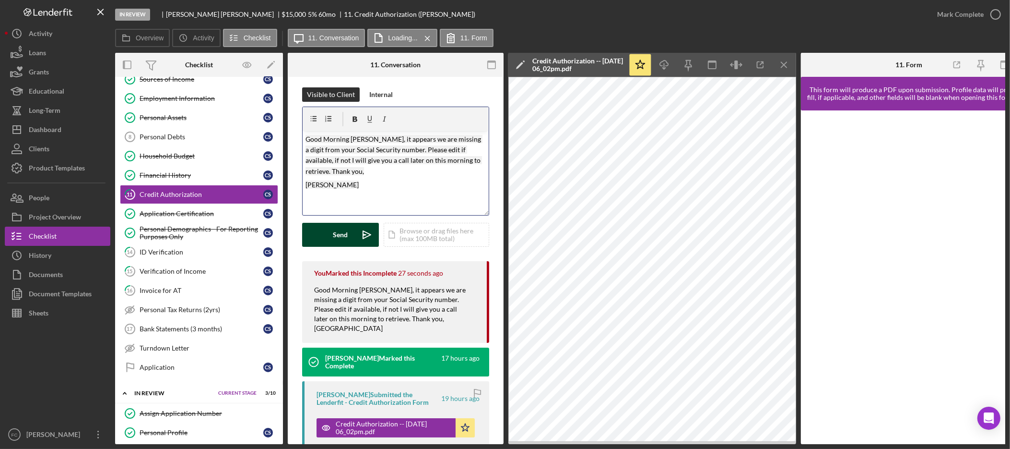
click at [335, 235] on div "Send" at bounding box center [340, 235] width 15 height 24
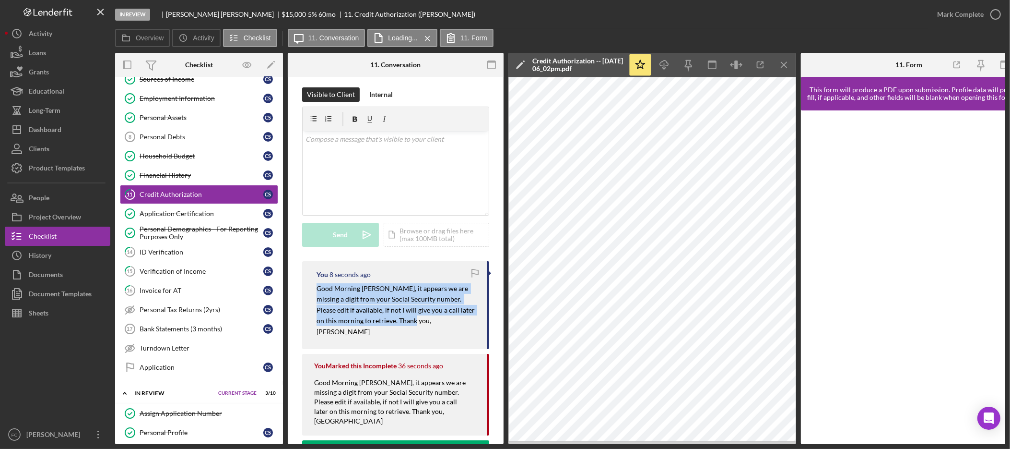
drag, startPoint x: 411, startPoint y: 322, endPoint x: 313, endPoint y: 292, distance: 102.4
click at [313, 292] on div "You 8 seconds ago Good Morning Cynthia, it appears we are missing a digit from …" at bounding box center [395, 305] width 187 height 88
